Goal: Task Accomplishment & Management: Use online tool/utility

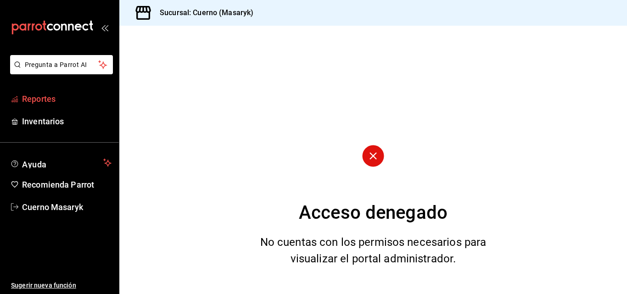
click at [41, 95] on span "Reportes" at bounding box center [67, 99] width 90 height 12
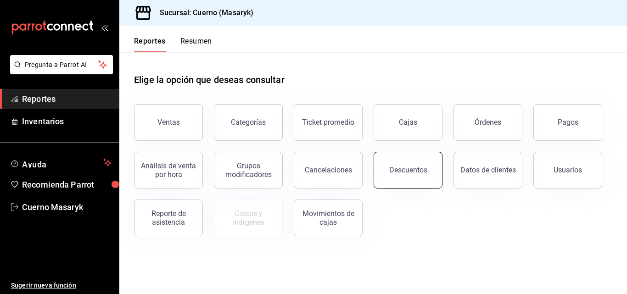
click at [431, 173] on button "Descuentos" at bounding box center [408, 170] width 69 height 37
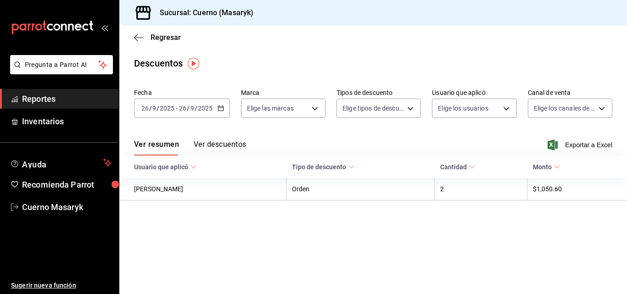
click at [218, 107] on icon "button" at bounding box center [221, 108] width 6 height 6
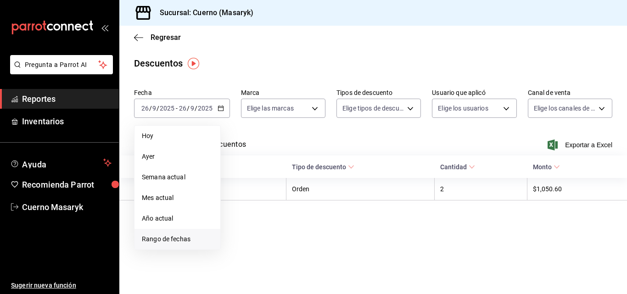
click at [173, 239] on span "Rango de fechas" at bounding box center [177, 240] width 71 height 10
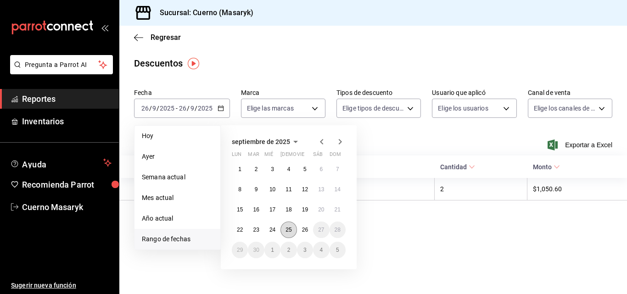
click at [292, 228] on button "25" at bounding box center [288, 230] width 16 height 17
click at [306, 226] on button "26" at bounding box center [305, 230] width 16 height 17
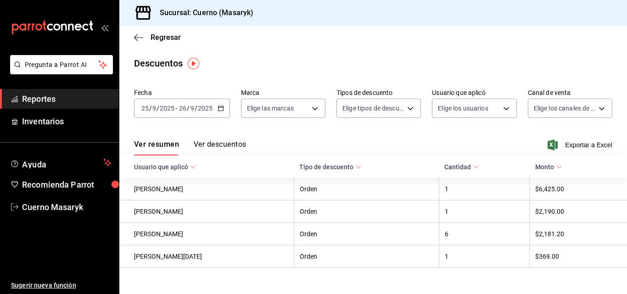
click at [224, 145] on button "Ver descuentos" at bounding box center [220, 148] width 52 height 16
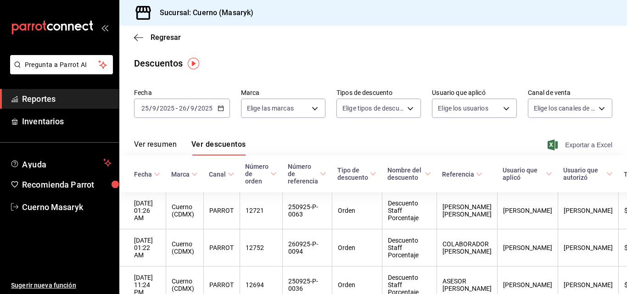
click at [569, 145] on span "Exportar a Excel" at bounding box center [580, 145] width 63 height 11
click at [131, 34] on div "Regresar" at bounding box center [373, 37] width 508 height 23
click at [176, 42] on div "Regresar" at bounding box center [373, 37] width 508 height 23
click at [176, 37] on span "Regresar" at bounding box center [166, 37] width 30 height 9
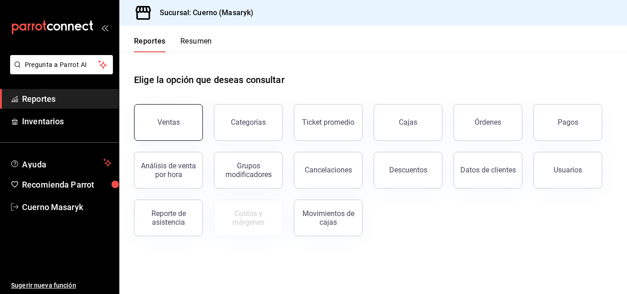
click at [190, 124] on button "Ventas" at bounding box center [168, 122] width 69 height 37
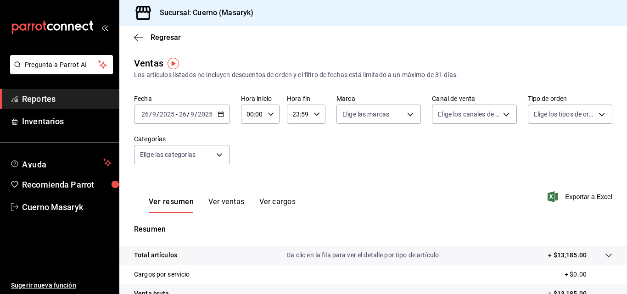
click at [165, 32] on div "Regresar" at bounding box center [373, 37] width 508 height 23
click at [165, 37] on span "Regresar" at bounding box center [166, 37] width 30 height 9
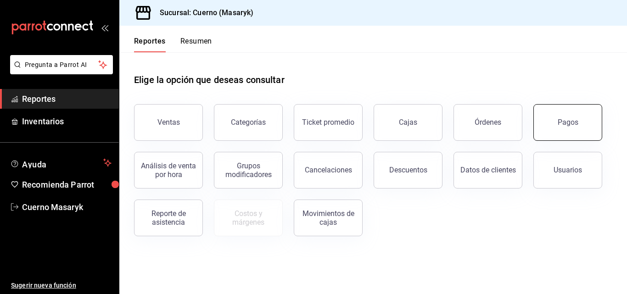
click at [549, 119] on button "Pagos" at bounding box center [567, 122] width 69 height 37
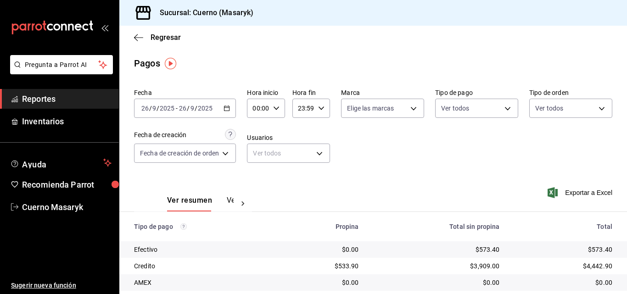
click at [227, 107] on icon "button" at bounding box center [227, 108] width 6 height 6
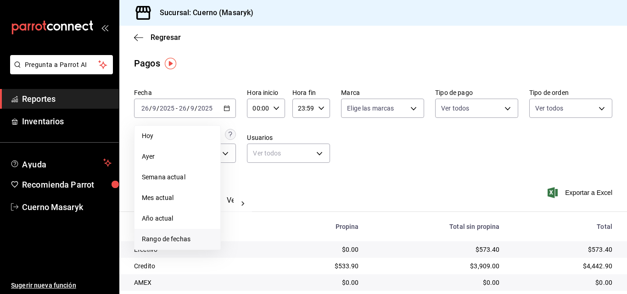
click at [162, 241] on span "Rango de fechas" at bounding box center [177, 240] width 71 height 10
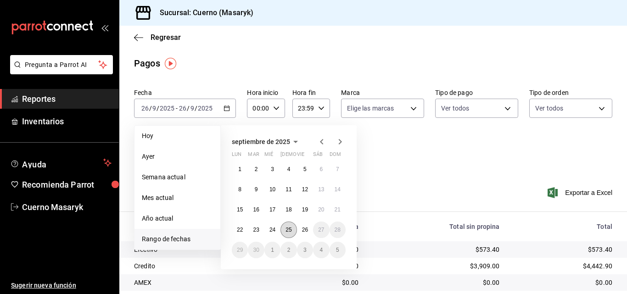
click at [287, 229] on abbr "25" at bounding box center [289, 230] width 6 height 6
click at [301, 234] on button "26" at bounding box center [305, 230] width 16 height 17
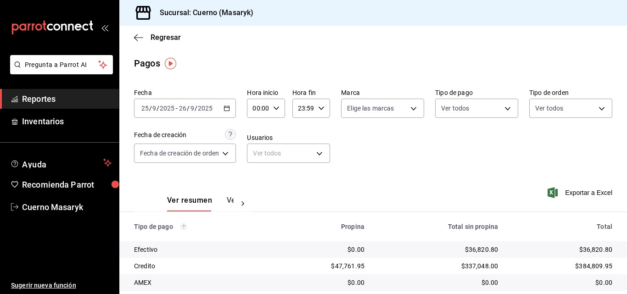
click at [277, 109] on \(Stroke\) "button" at bounding box center [277, 107] width 6 height 3
click at [256, 149] on span "05" at bounding box center [258, 149] width 4 height 7
type input "05:00"
click at [349, 135] on div at bounding box center [313, 147] width 627 height 294
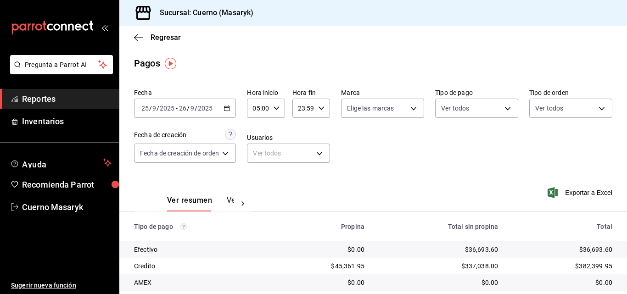
click at [322, 108] on icon "button" at bounding box center [321, 108] width 6 height 6
click at [301, 130] on span "04" at bounding box center [302, 131] width 4 height 7
type input "04:59"
click at [365, 180] on div at bounding box center [313, 147] width 627 height 294
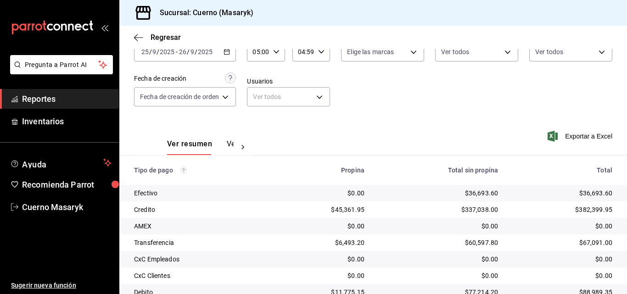
scroll to position [36, 0]
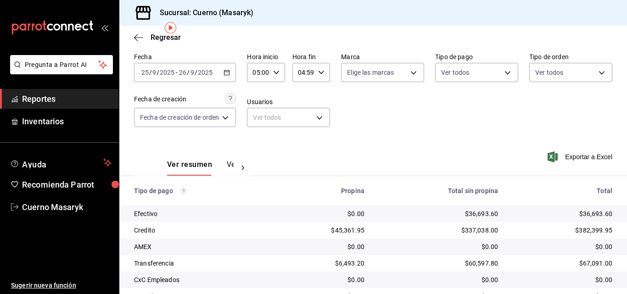
click at [227, 74] on icon "button" at bounding box center [227, 72] width 6 height 6
click at [168, 36] on span "Regresar" at bounding box center [166, 37] width 30 height 9
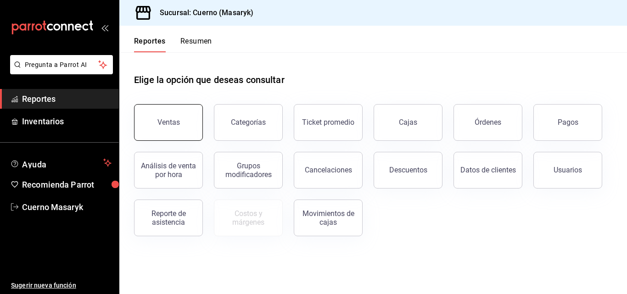
click at [192, 117] on button "Ventas" at bounding box center [168, 122] width 69 height 37
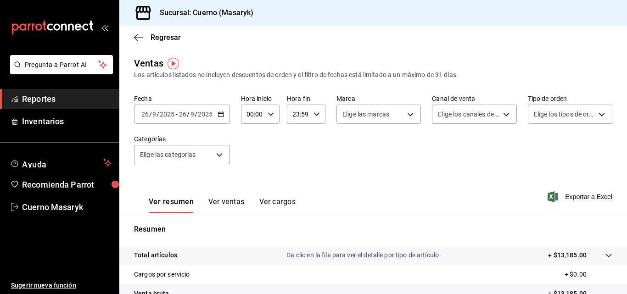
click at [218, 114] on icon "button" at bounding box center [221, 114] width 6 height 6
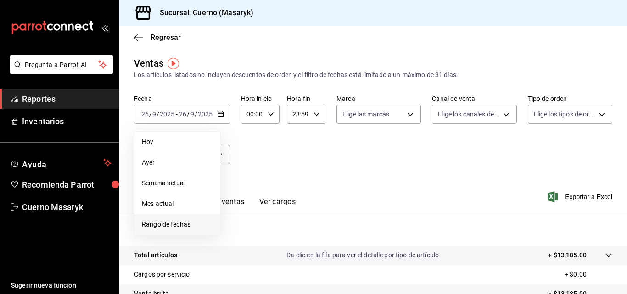
click at [177, 222] on span "Rango de fechas" at bounding box center [177, 225] width 71 height 10
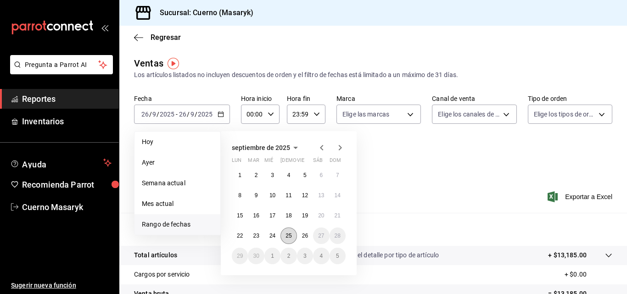
click at [286, 234] on abbr "25" at bounding box center [289, 236] width 6 height 6
click at [302, 236] on abbr "26" at bounding box center [305, 236] width 6 height 6
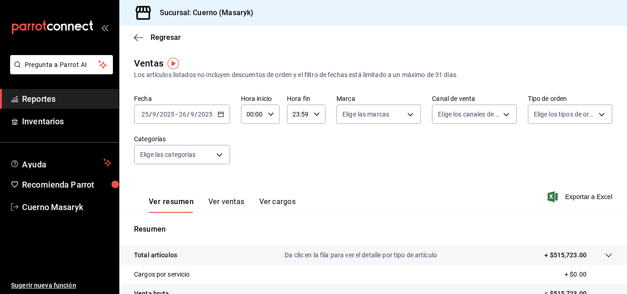
click at [268, 113] on icon "button" at bounding box center [271, 114] width 6 height 6
click at [251, 156] on span "05" at bounding box center [250, 155] width 4 height 7
type input "05:00"
click at [315, 114] on div at bounding box center [313, 147] width 627 height 294
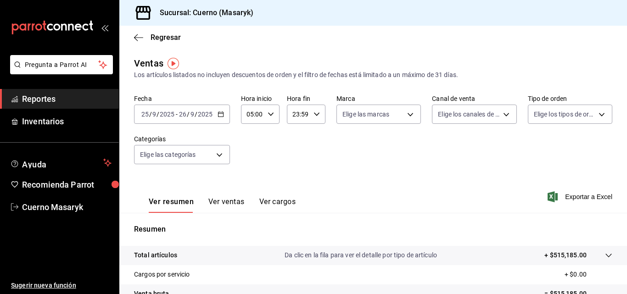
click at [315, 114] on icon "button" at bounding box center [317, 114] width 6 height 6
click at [293, 182] on span "04" at bounding box center [295, 179] width 4 height 7
type input "04:59"
click at [493, 189] on div at bounding box center [313, 147] width 627 height 294
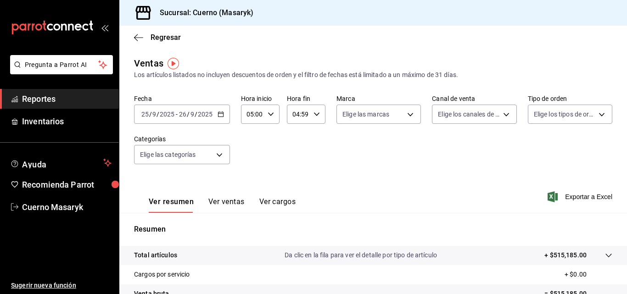
click at [605, 252] on icon at bounding box center [608, 255] width 7 height 7
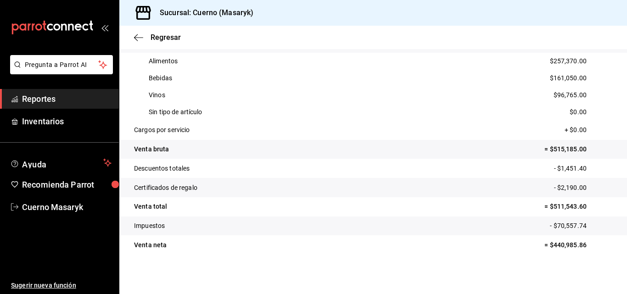
scroll to position [213, 0]
drag, startPoint x: 458, startPoint y: 167, endPoint x: 248, endPoint y: 114, distance: 215.9
click at [248, 114] on div "Sin tipo de artículo $0.00" at bounding box center [373, 111] width 478 height 17
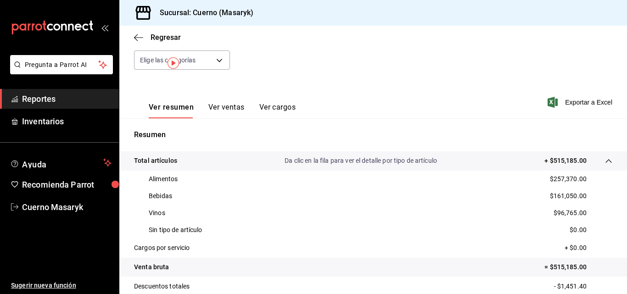
scroll to position [0, 0]
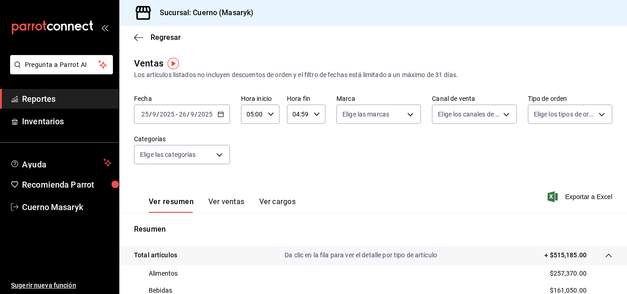
click at [225, 204] on button "Ver ventas" at bounding box center [226, 205] width 36 height 16
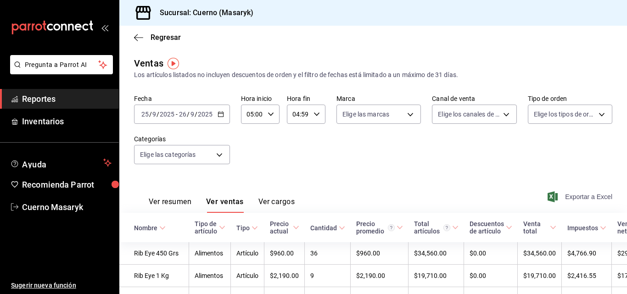
click at [573, 199] on span "Exportar a Excel" at bounding box center [580, 196] width 63 height 11
